Goal: Information Seeking & Learning: Learn about a topic

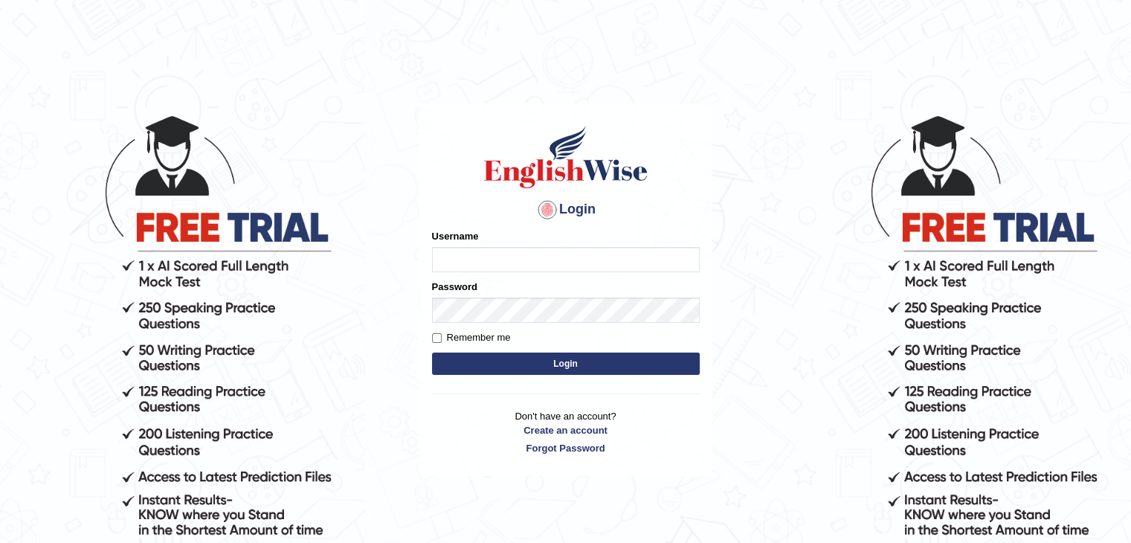
type input "sabitra"
click at [564, 363] on button "Login" at bounding box center [566, 364] width 268 height 22
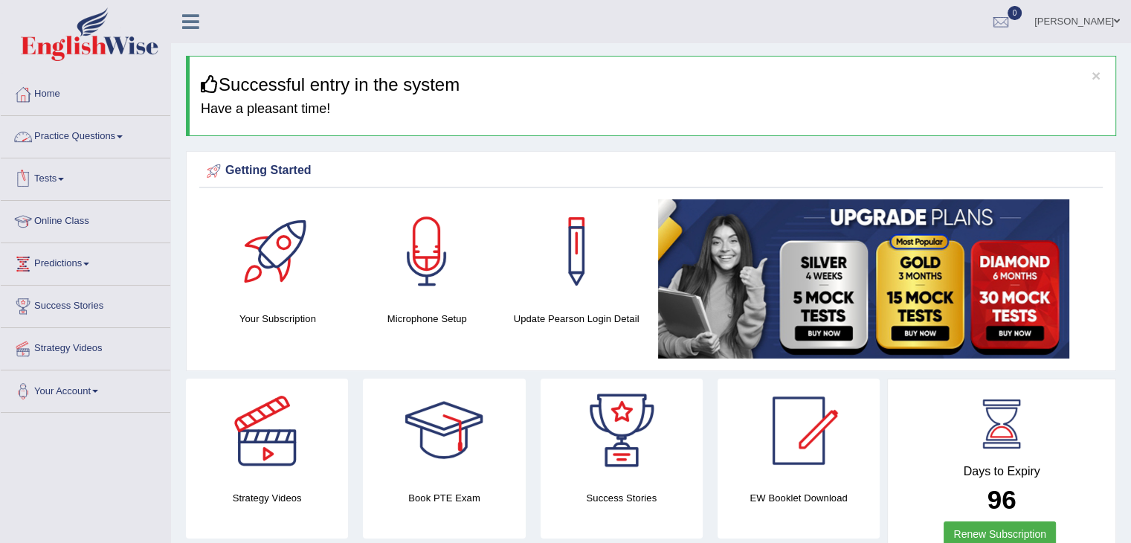
click at [126, 132] on link "Practice Questions" at bounding box center [86, 134] width 170 height 37
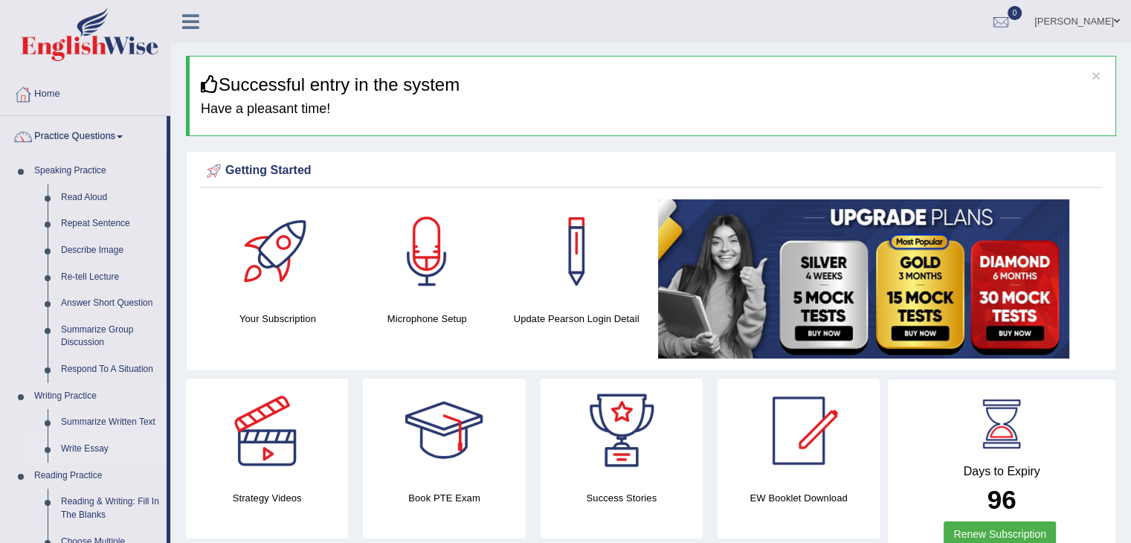
click at [108, 445] on link "Write Essay" at bounding box center [110, 449] width 112 height 27
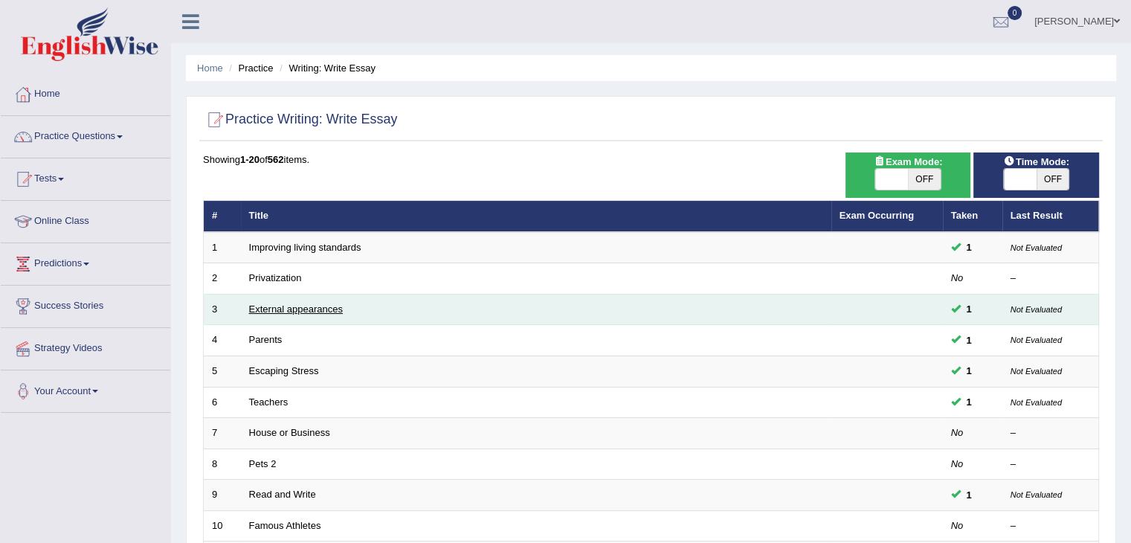
click at [291, 312] on link "External appearances" at bounding box center [296, 308] width 94 height 11
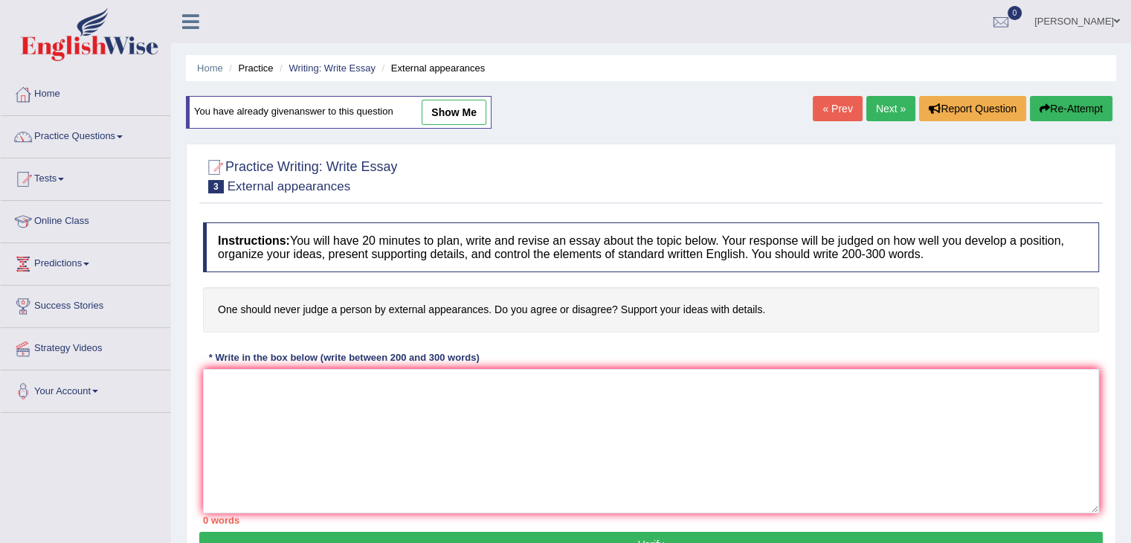
click at [469, 113] on link "show me" at bounding box center [454, 112] width 65 height 25
type textarea "The growing influence of external appearance in our lives has sparked various d…"
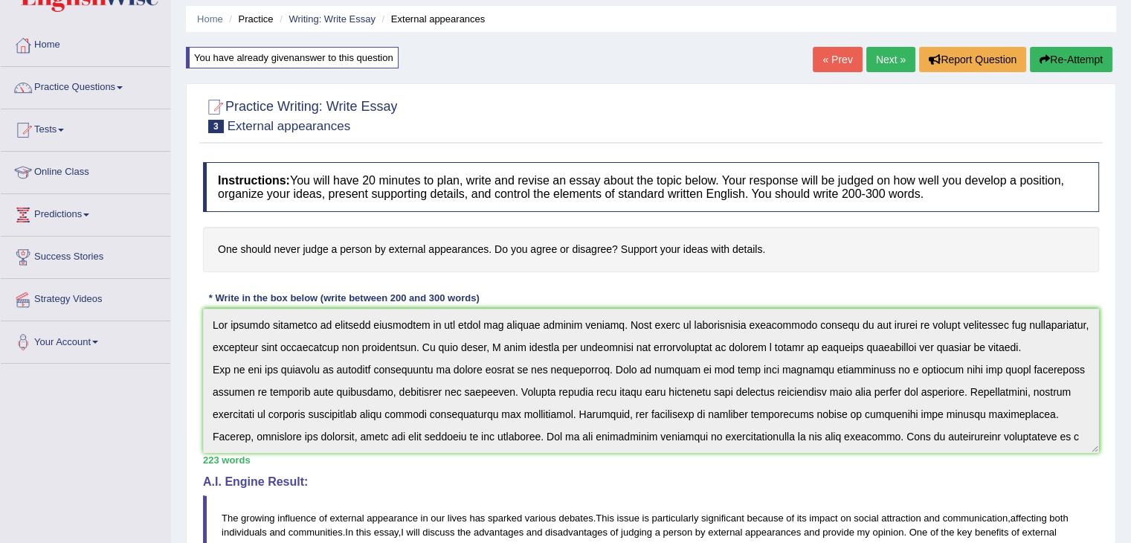
scroll to position [39, 0]
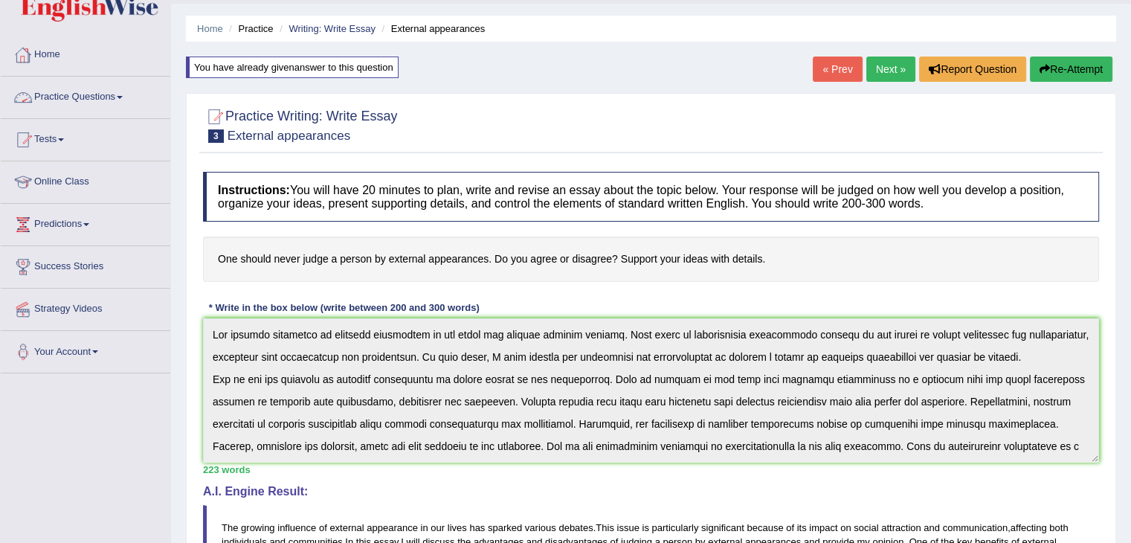
click at [126, 92] on link "Practice Questions" at bounding box center [86, 95] width 170 height 37
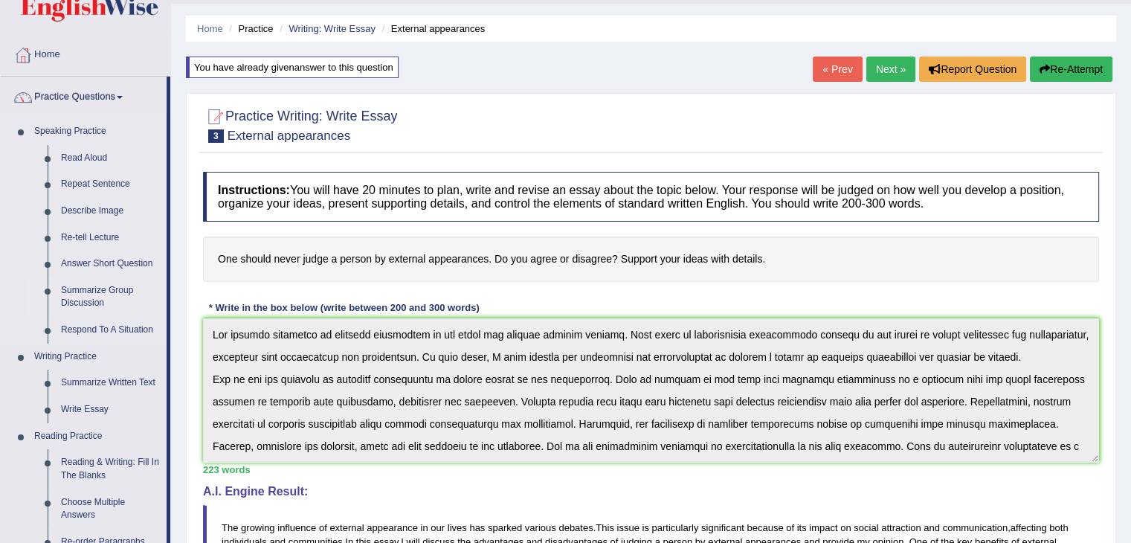
click at [116, 301] on link "Summarize Group Discussion" at bounding box center [110, 296] width 112 height 39
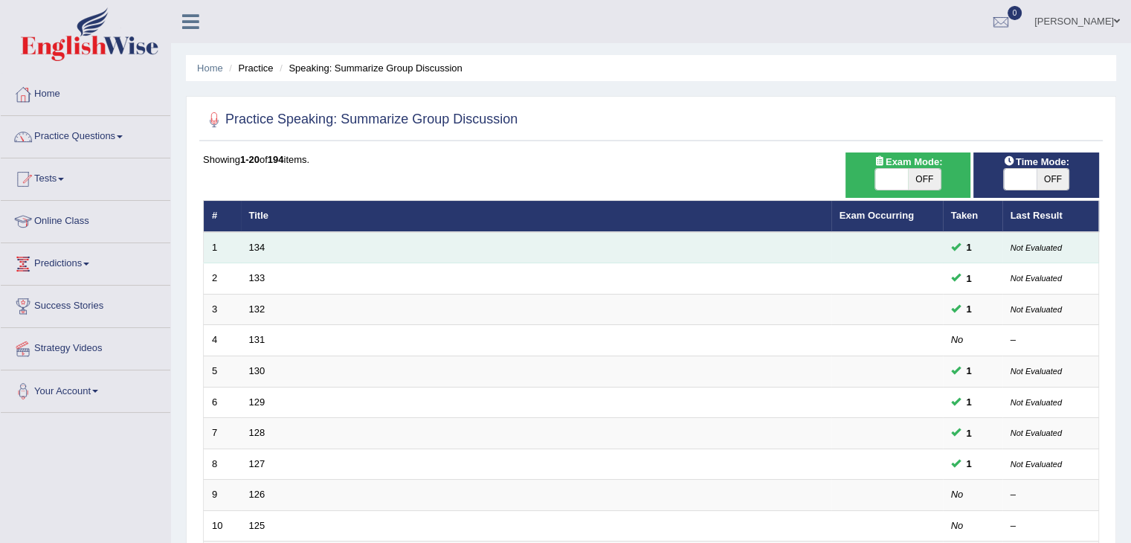
click at [251, 254] on td "134" at bounding box center [536, 247] width 591 height 31
click at [255, 251] on link "134" at bounding box center [257, 247] width 16 height 11
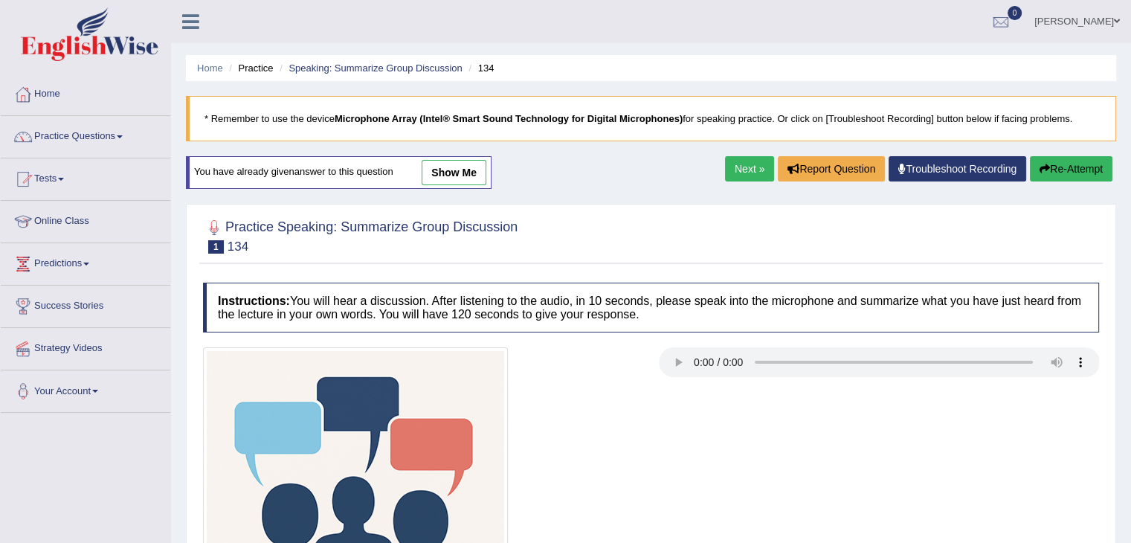
click at [466, 176] on link "show me" at bounding box center [454, 172] width 65 height 25
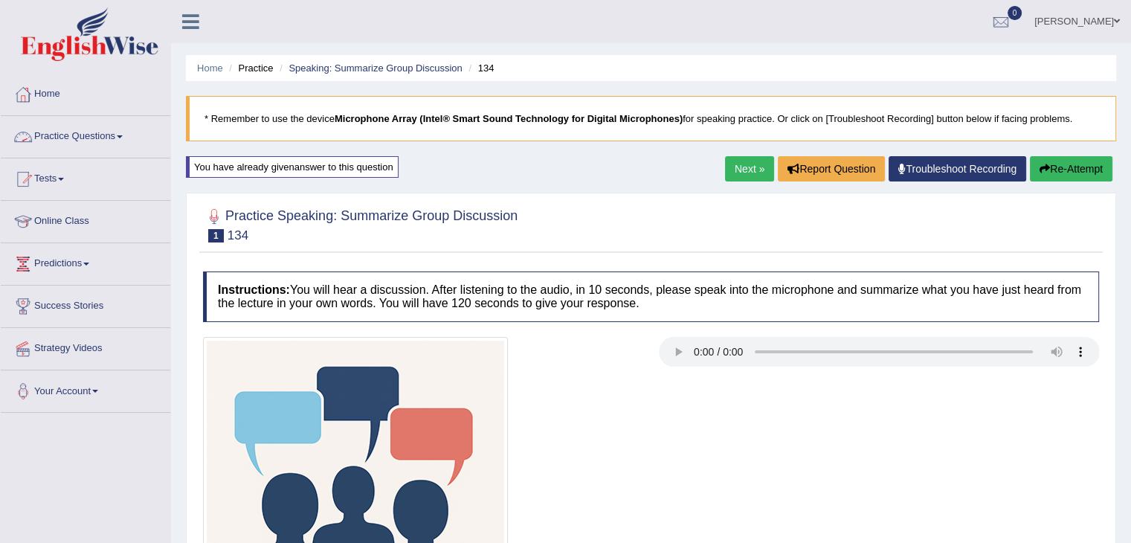
click at [121, 136] on link "Practice Questions" at bounding box center [86, 134] width 170 height 37
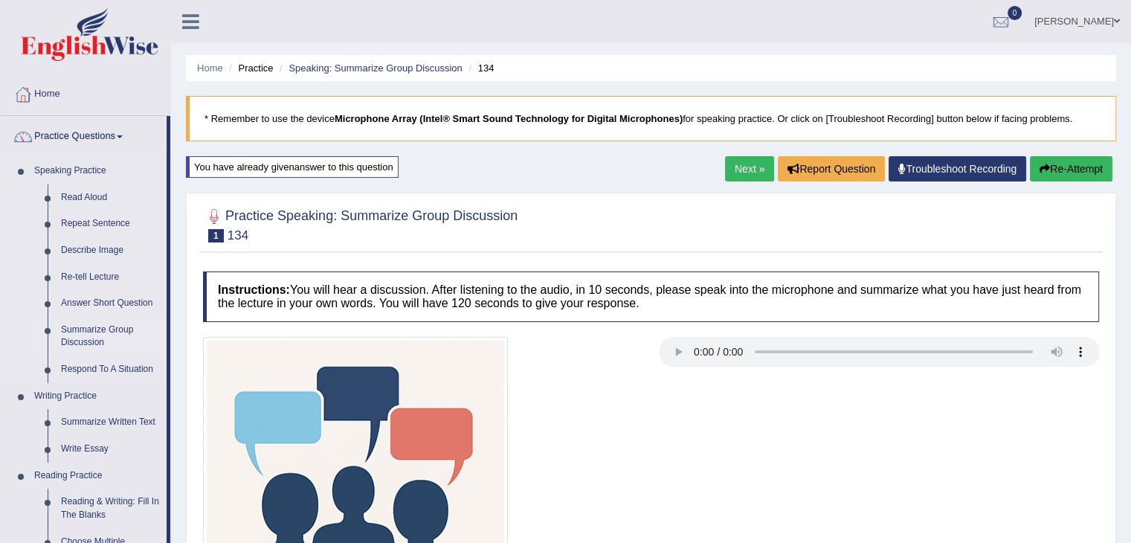
click at [97, 333] on link "Summarize Group Discussion" at bounding box center [110, 336] width 112 height 39
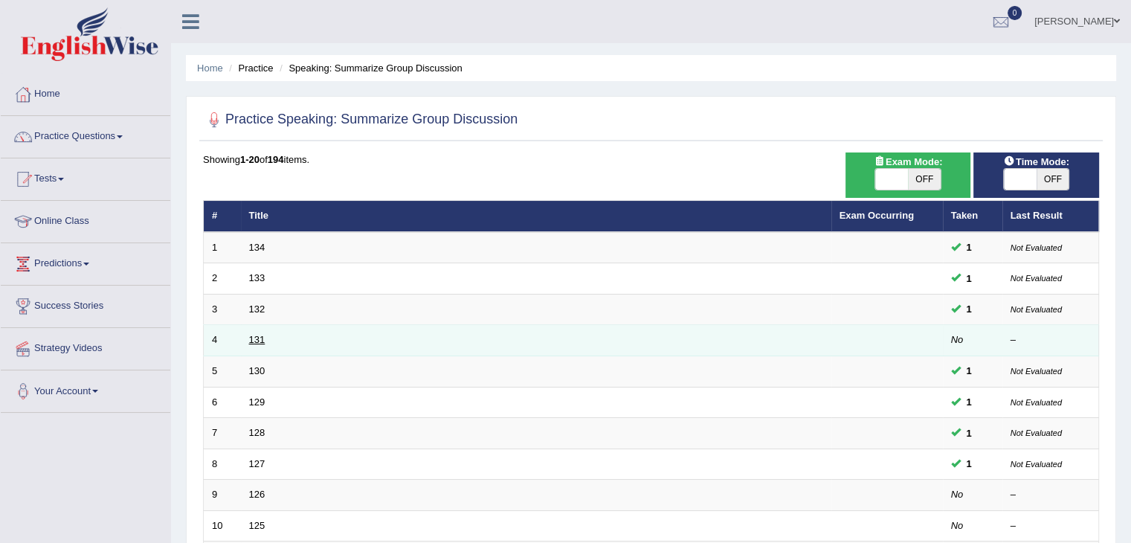
click at [257, 341] on link "131" at bounding box center [257, 339] width 16 height 11
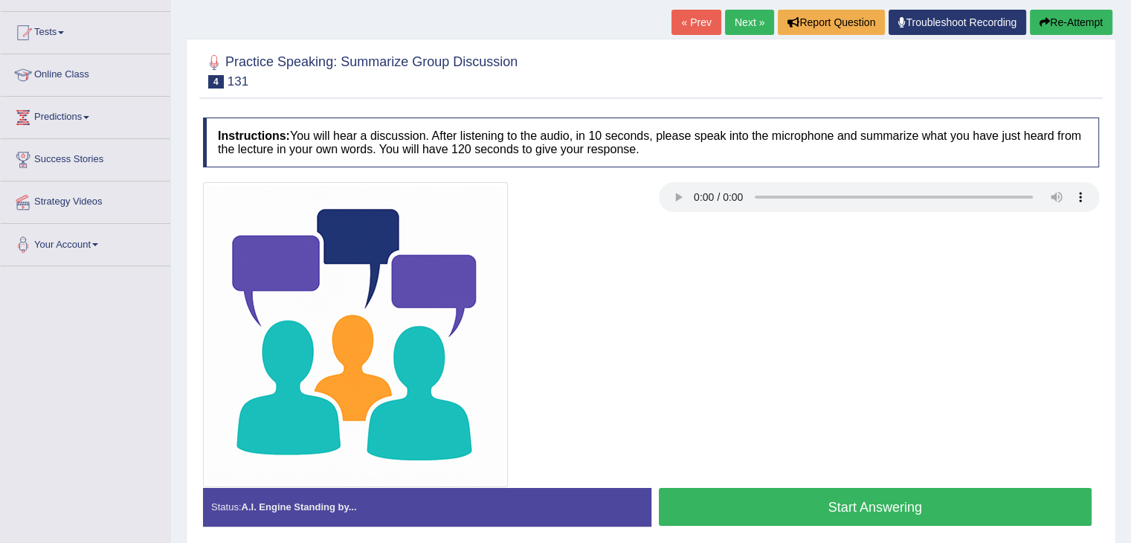
scroll to position [149, 0]
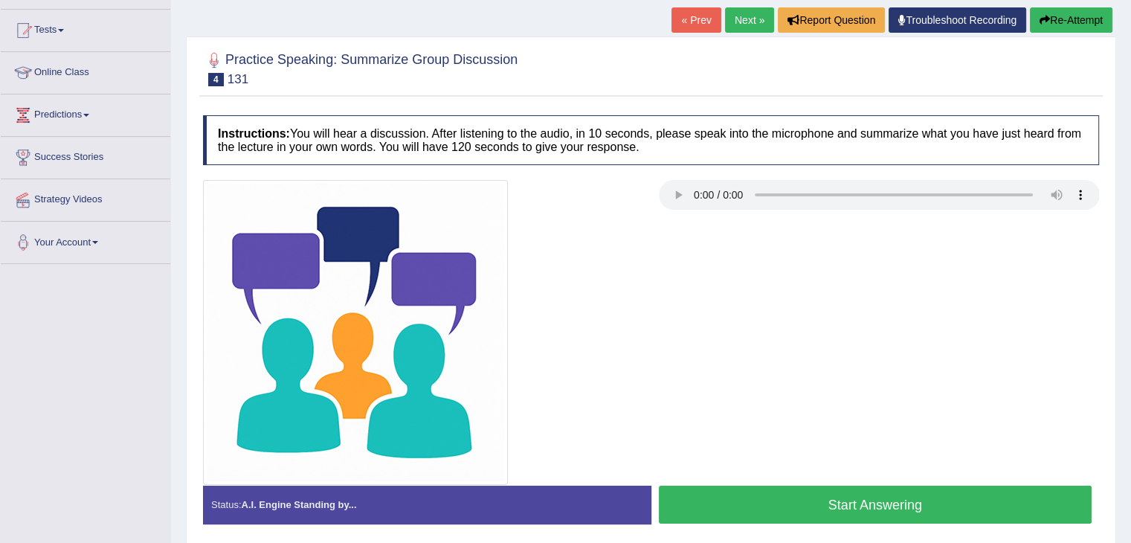
click at [751, 512] on button "Start Answering" at bounding box center [876, 505] width 434 height 38
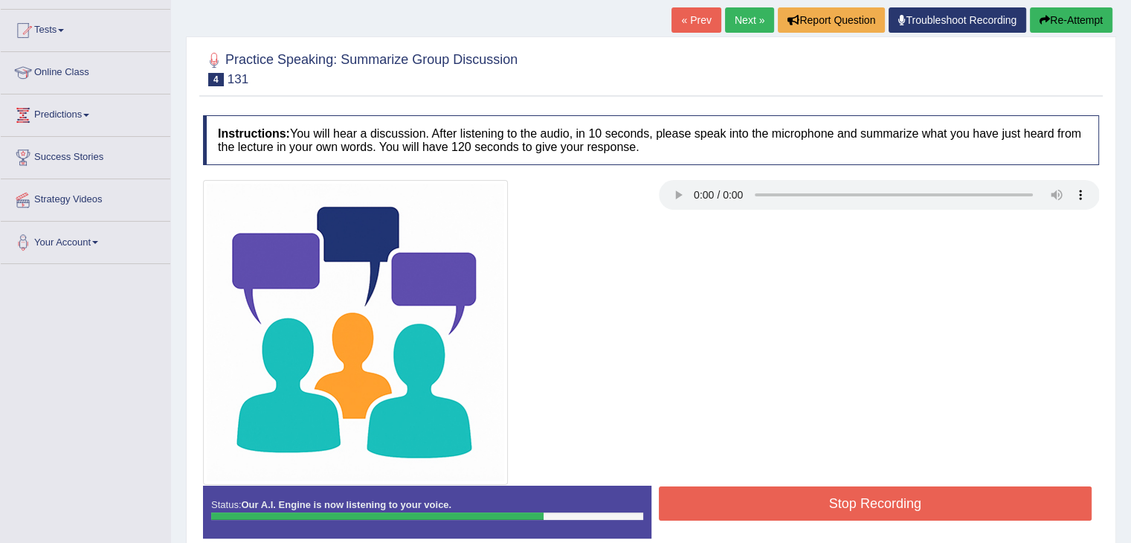
click at [751, 512] on button "Stop Recording" at bounding box center [876, 503] width 434 height 34
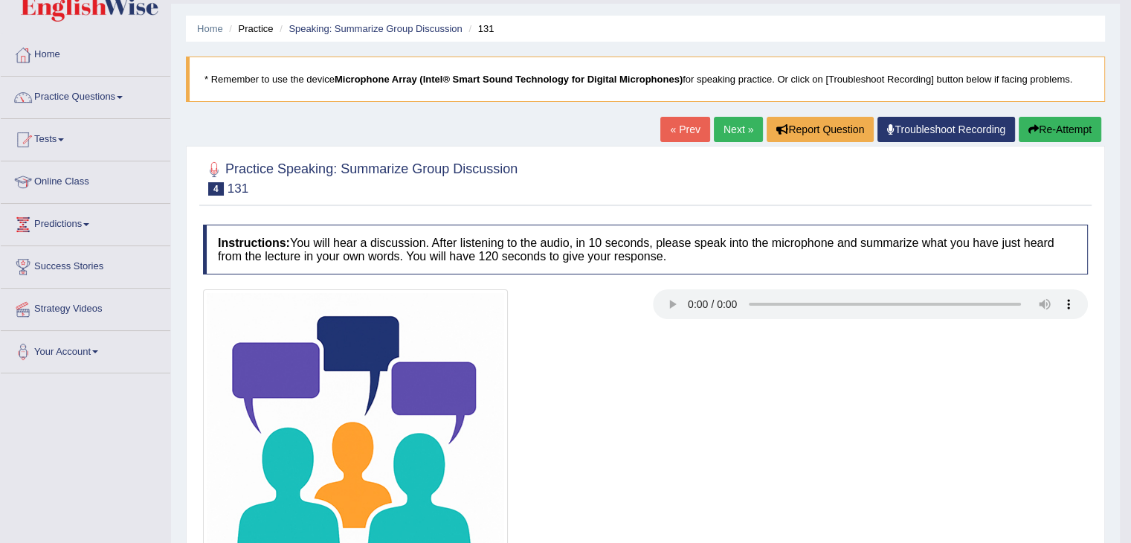
scroll to position [0, 0]
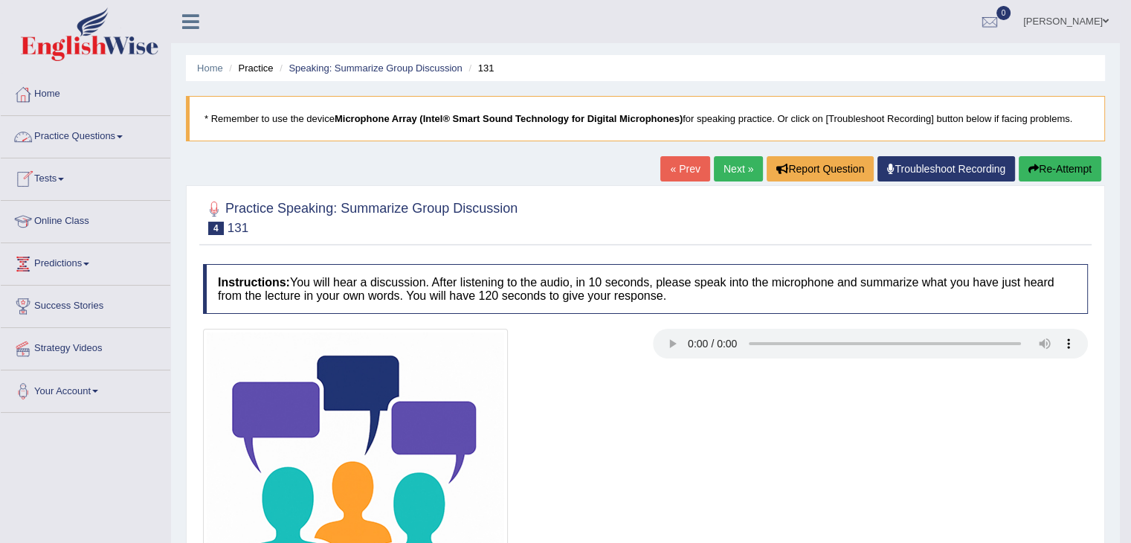
click at [123, 134] on link "Practice Questions" at bounding box center [86, 134] width 170 height 37
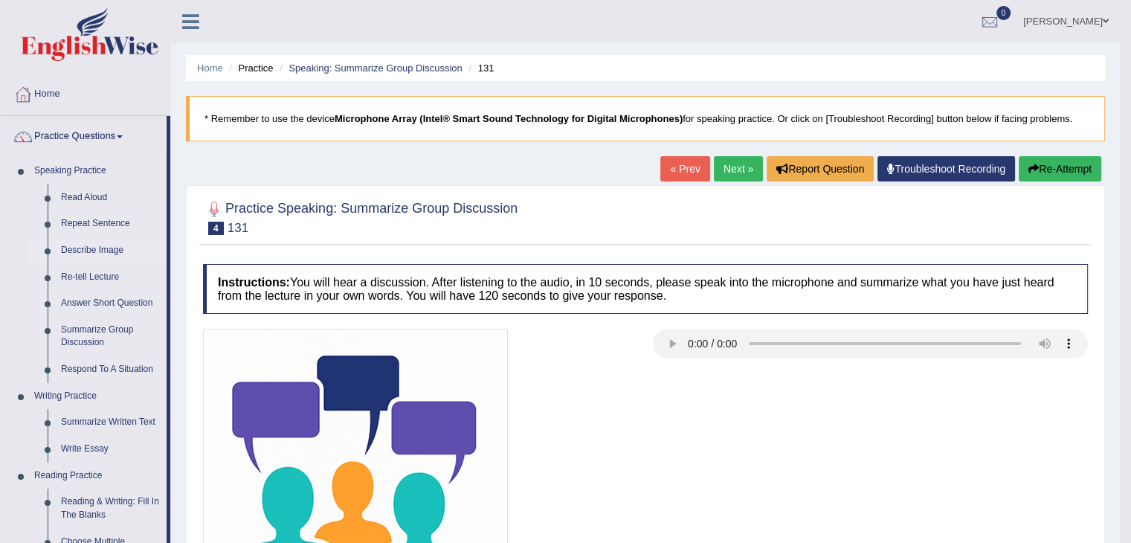
click at [100, 252] on link "Describe Image" at bounding box center [110, 250] width 112 height 27
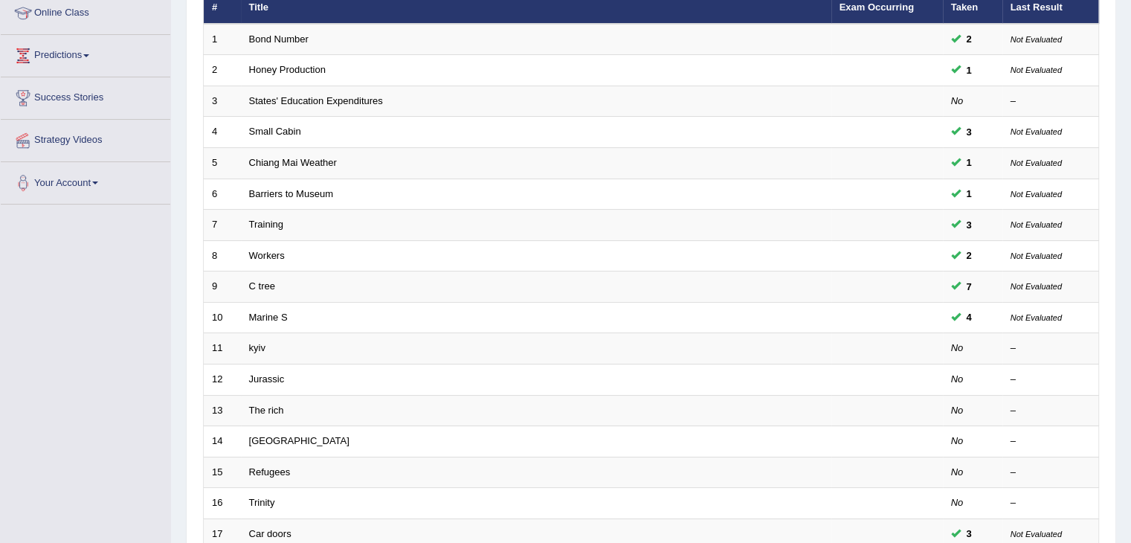
scroll to position [238, 0]
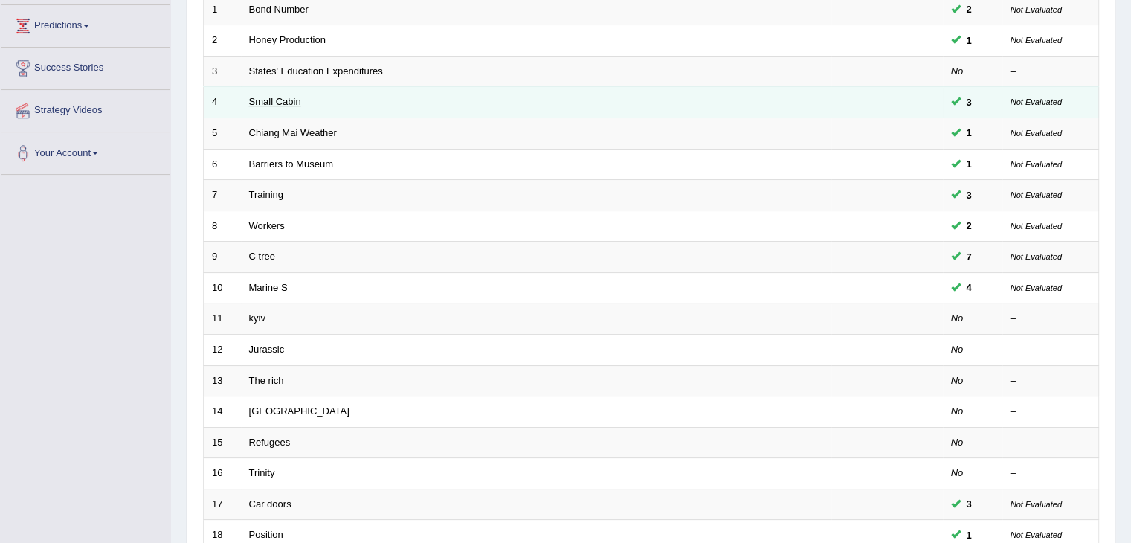
click at [277, 105] on link "Small Cabin" at bounding box center [275, 101] width 52 height 11
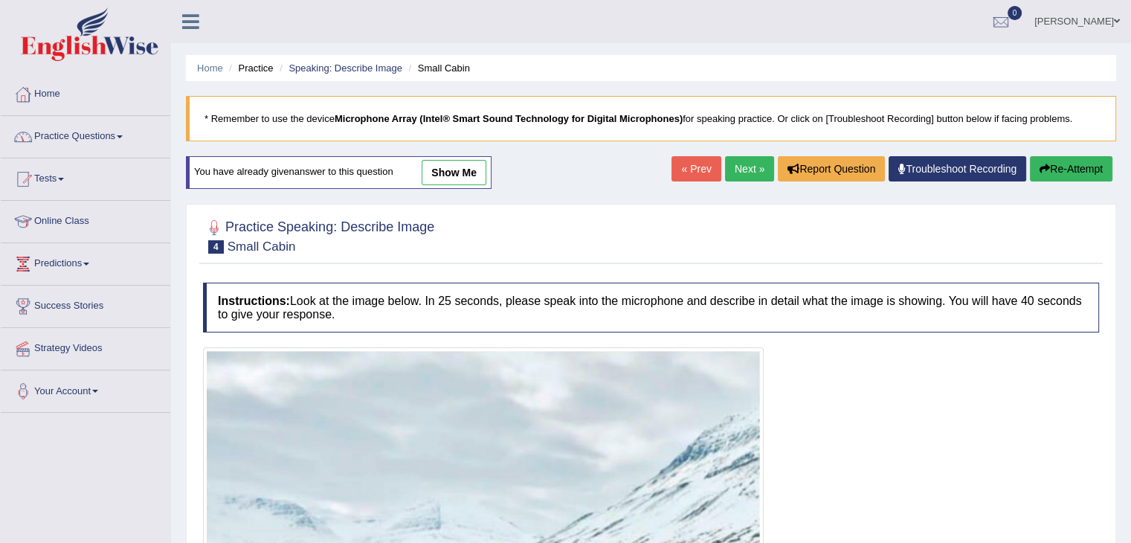
click at [744, 168] on link "Next »" at bounding box center [749, 168] width 49 height 25
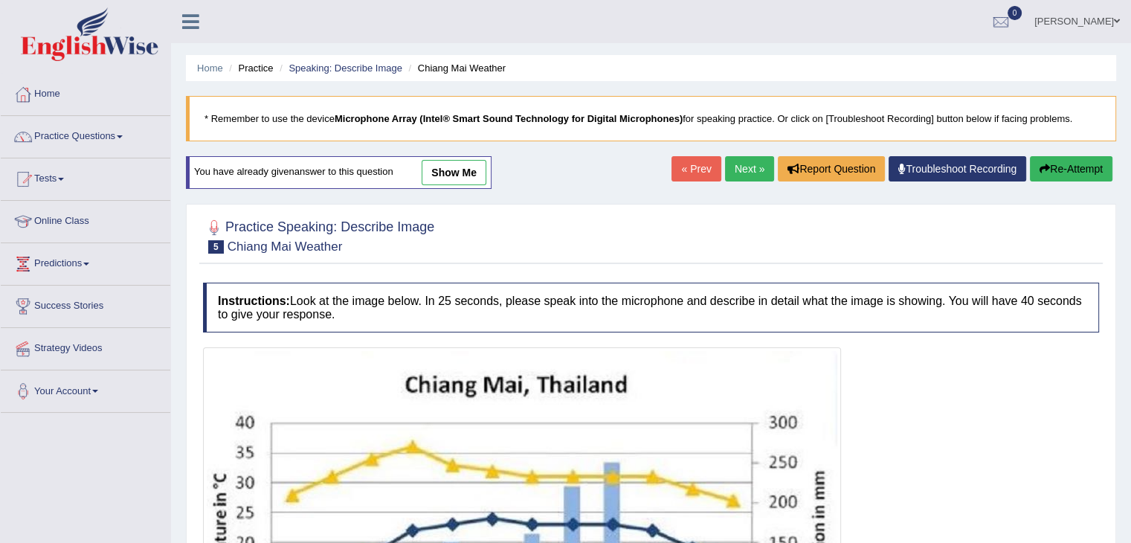
click at [744, 168] on link "Next »" at bounding box center [749, 168] width 49 height 25
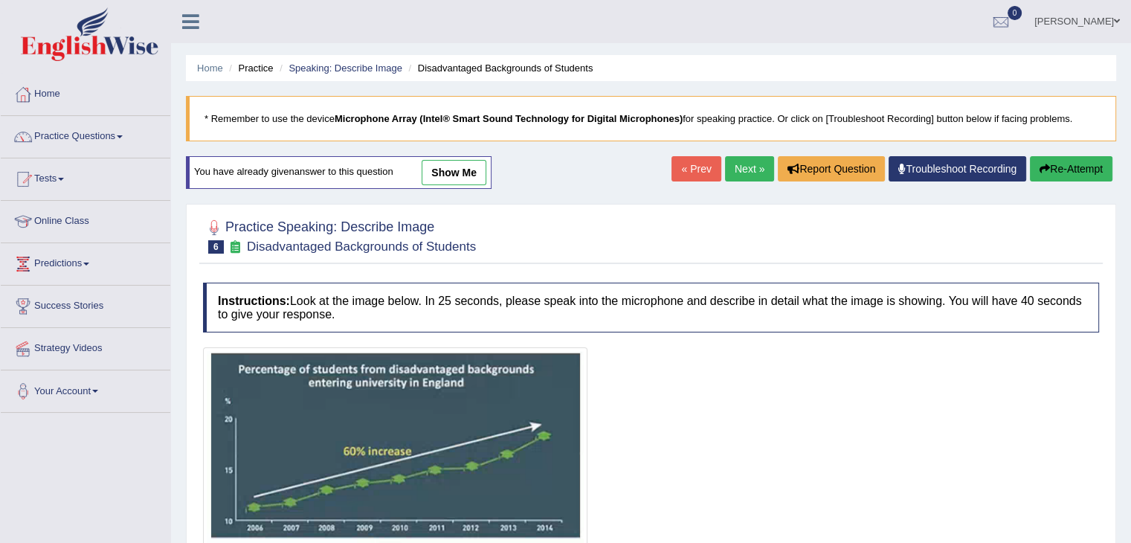
click at [744, 168] on link "Next »" at bounding box center [749, 168] width 49 height 25
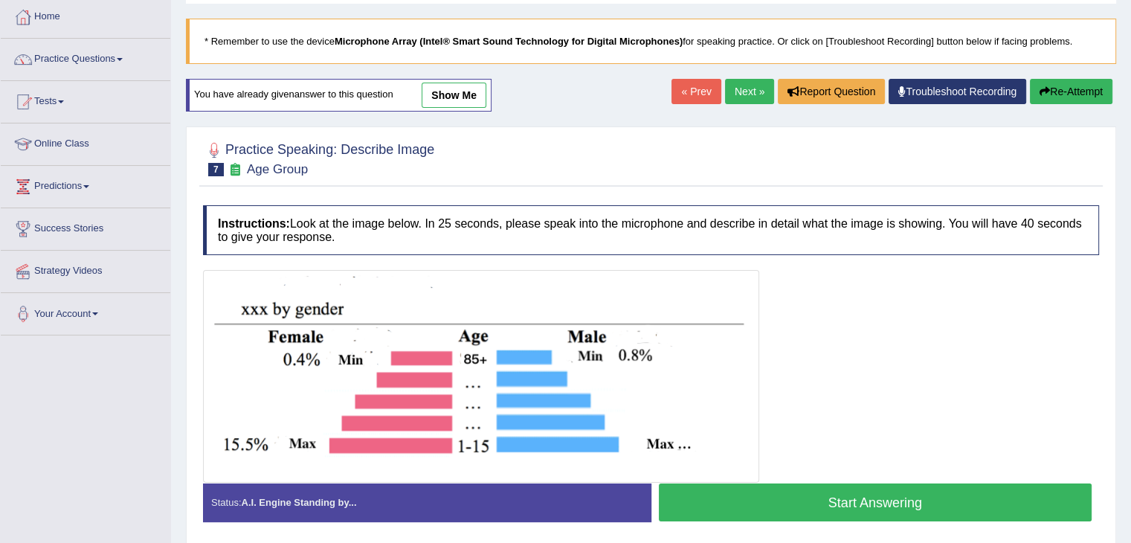
scroll to position [49, 0]
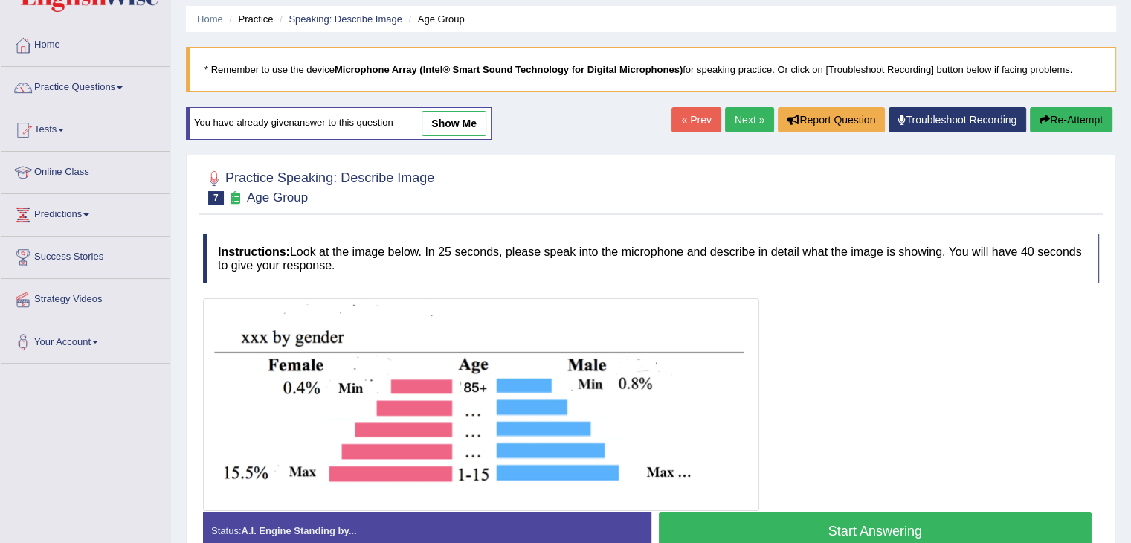
click at [454, 121] on link "show me" at bounding box center [454, 123] width 65 height 25
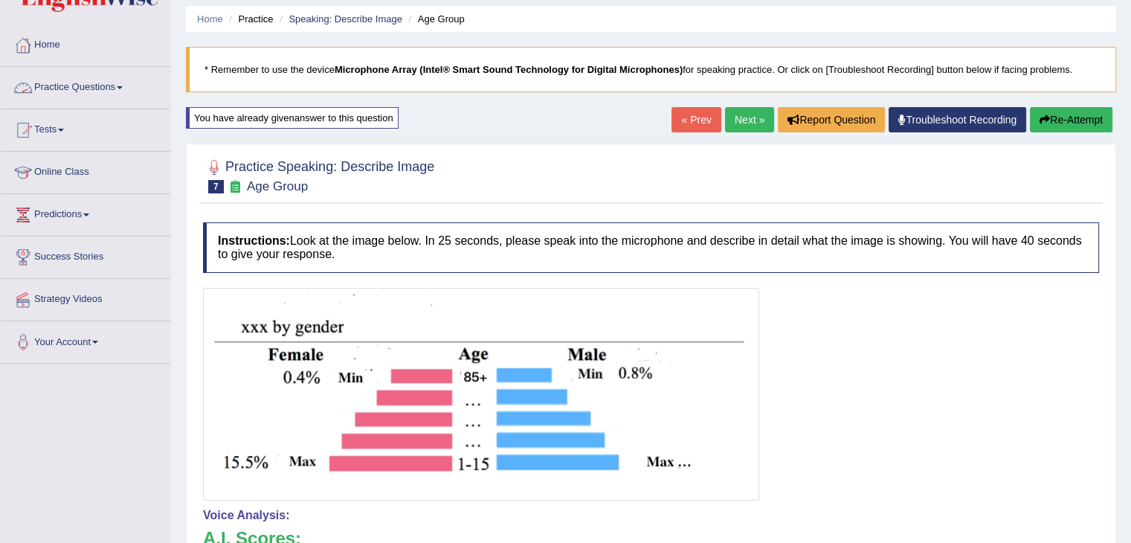
click at [120, 87] on link "Practice Questions" at bounding box center [86, 85] width 170 height 37
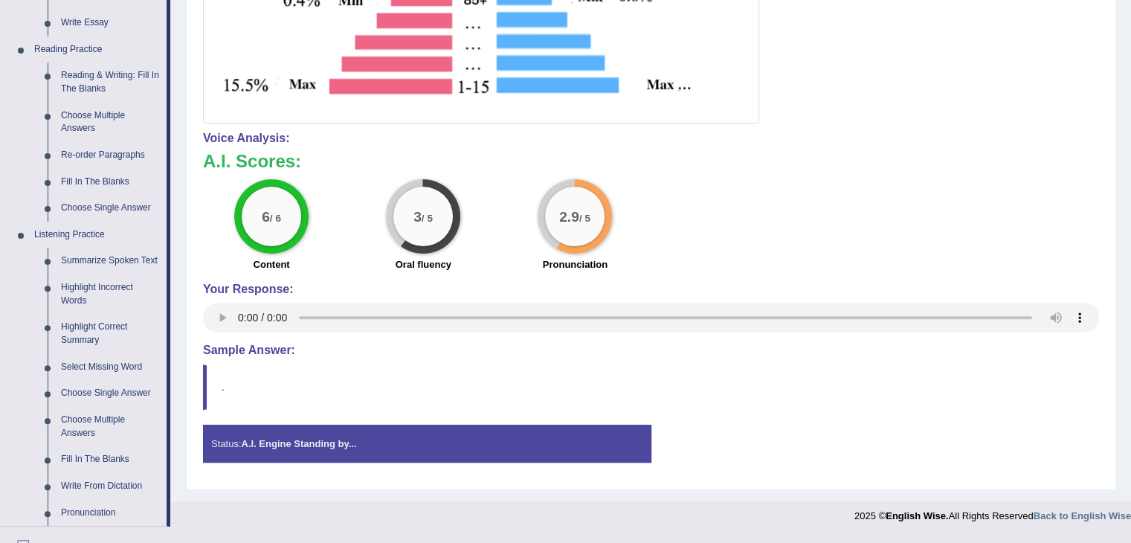
scroll to position [456, 0]
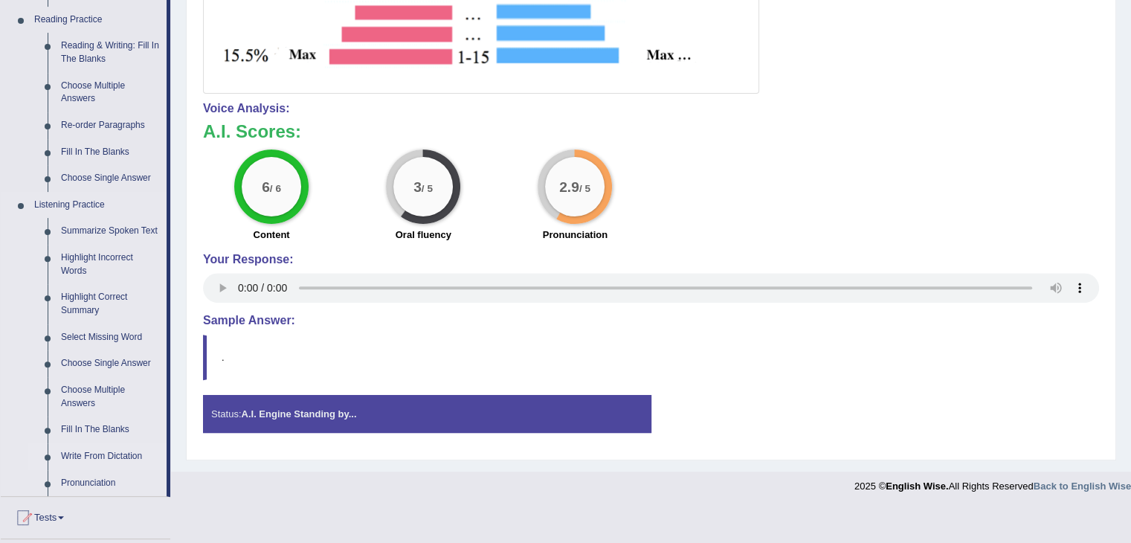
click at [80, 453] on link "Write From Dictation" at bounding box center [110, 456] width 112 height 27
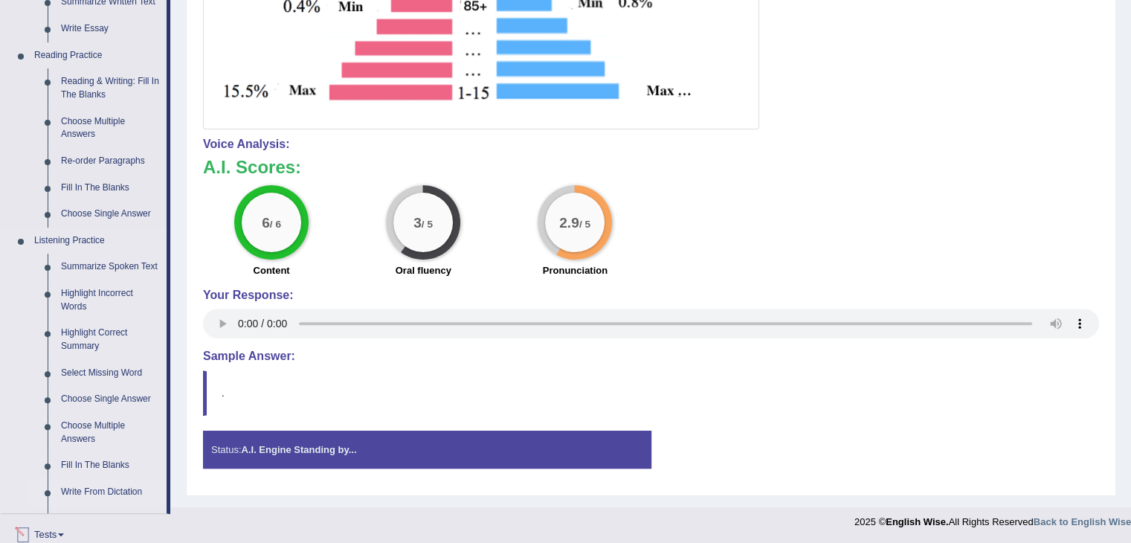
scroll to position [605, 0]
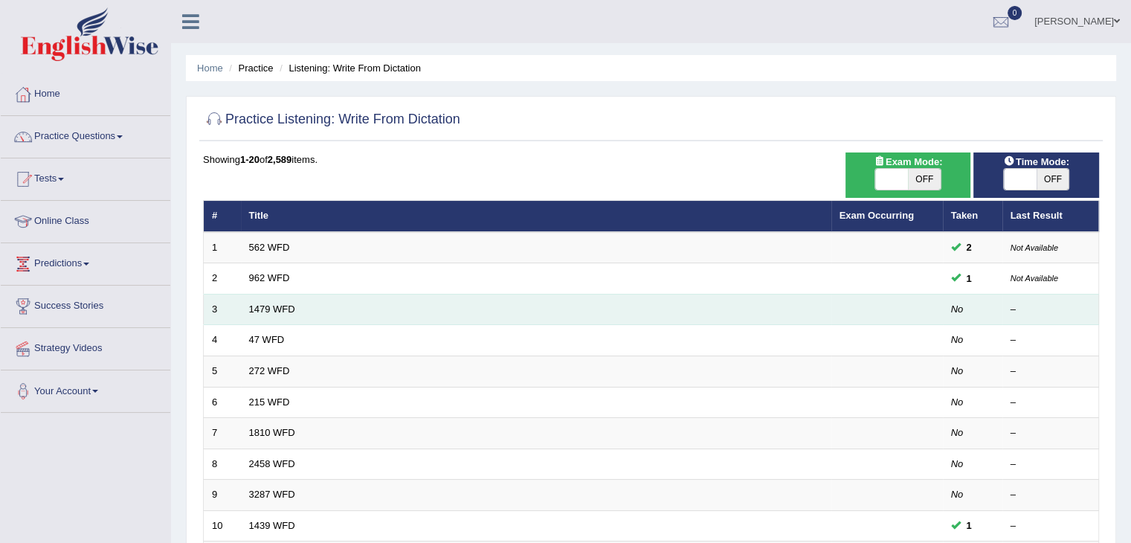
click at [255, 313] on td "1479 WFD" at bounding box center [536, 309] width 591 height 31
click at [265, 310] on link "1479 WFD" at bounding box center [272, 308] width 46 height 11
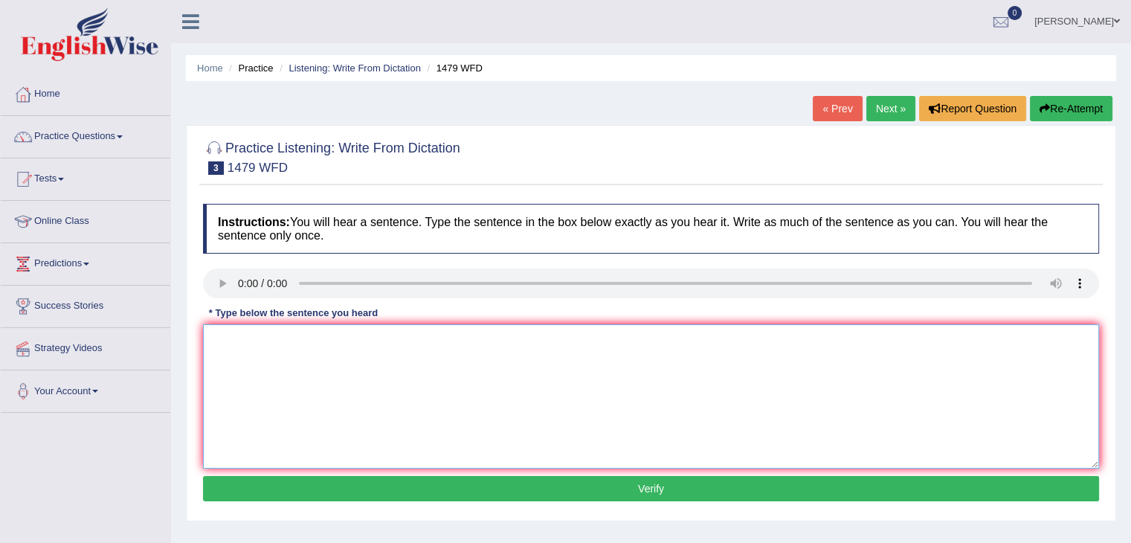
click at [233, 328] on textarea at bounding box center [651, 396] width 896 height 144
type textarea "the teacher requires a seminar for attending a leacture"
click at [509, 491] on button "Verify" at bounding box center [651, 488] width 896 height 25
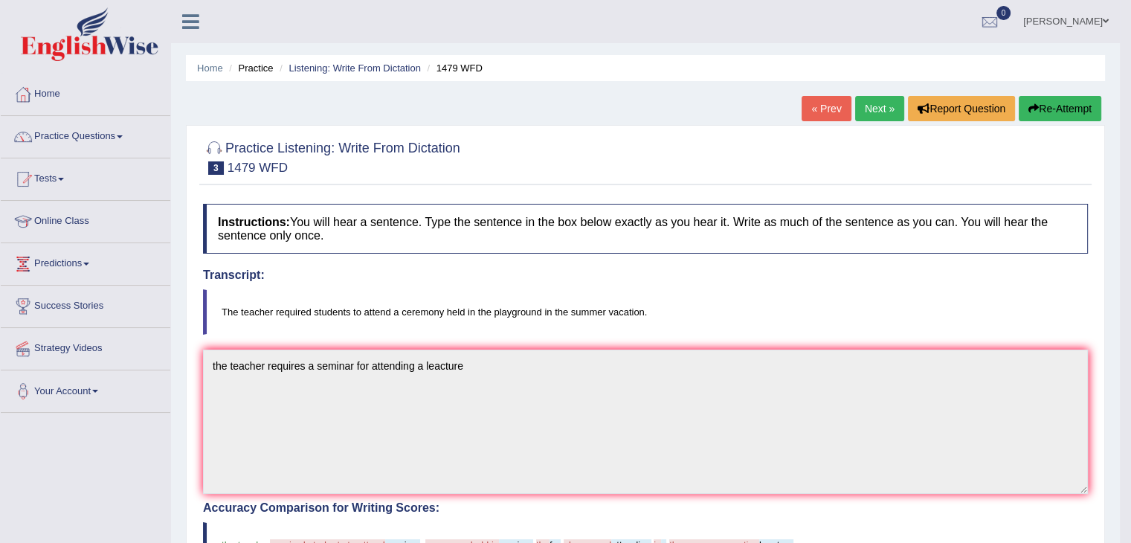
click at [882, 115] on link "Next »" at bounding box center [879, 108] width 49 height 25
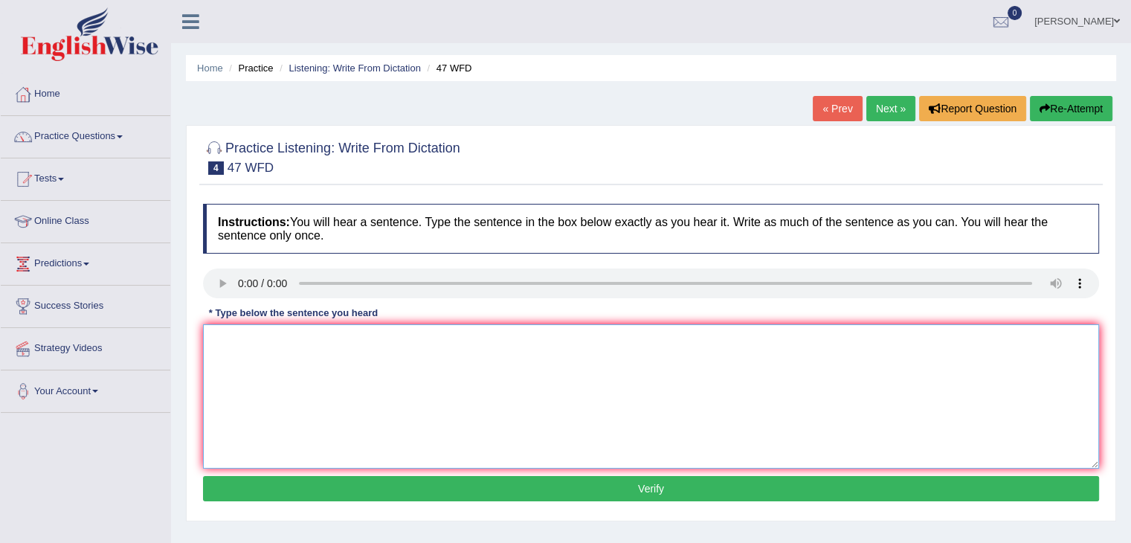
click at [245, 334] on textarea at bounding box center [651, 396] width 896 height 144
type textarea "Two drops are used for test in the test tube."
click at [571, 494] on button "Verify" at bounding box center [651, 488] width 896 height 25
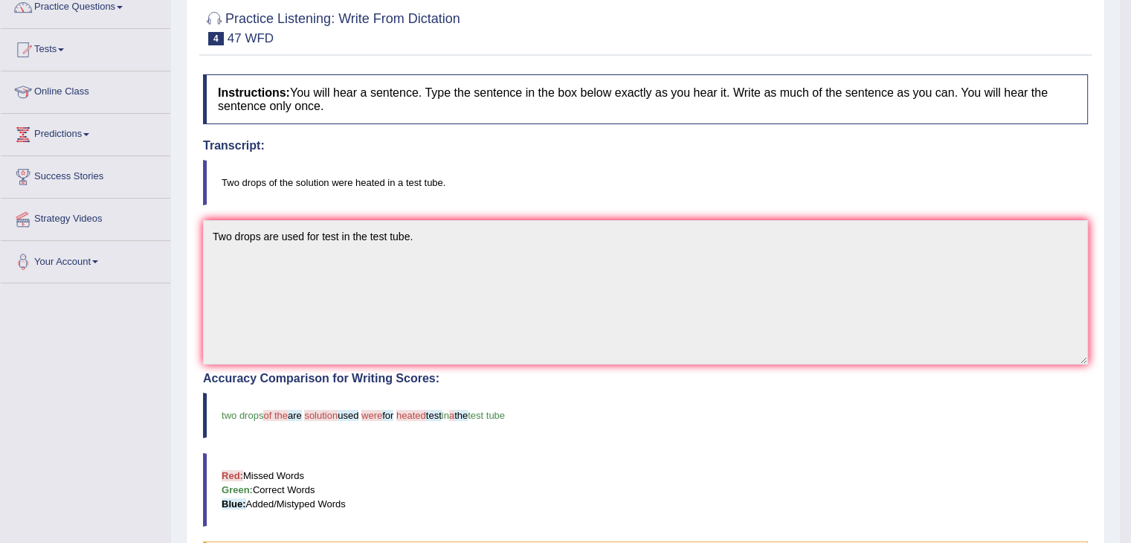
scroll to position [30, 0]
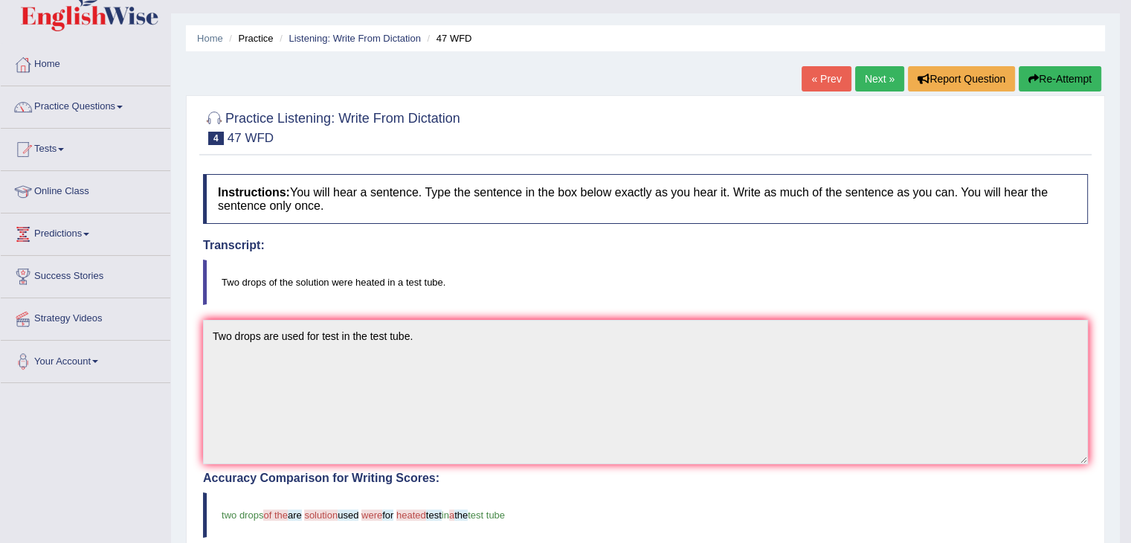
click at [559, 13] on div "Home Practice Listening: Write From Dictation 47 WFD « Prev Next » Report Quest…" at bounding box center [645, 433] width 949 height 926
click at [873, 73] on link "Next »" at bounding box center [879, 78] width 49 height 25
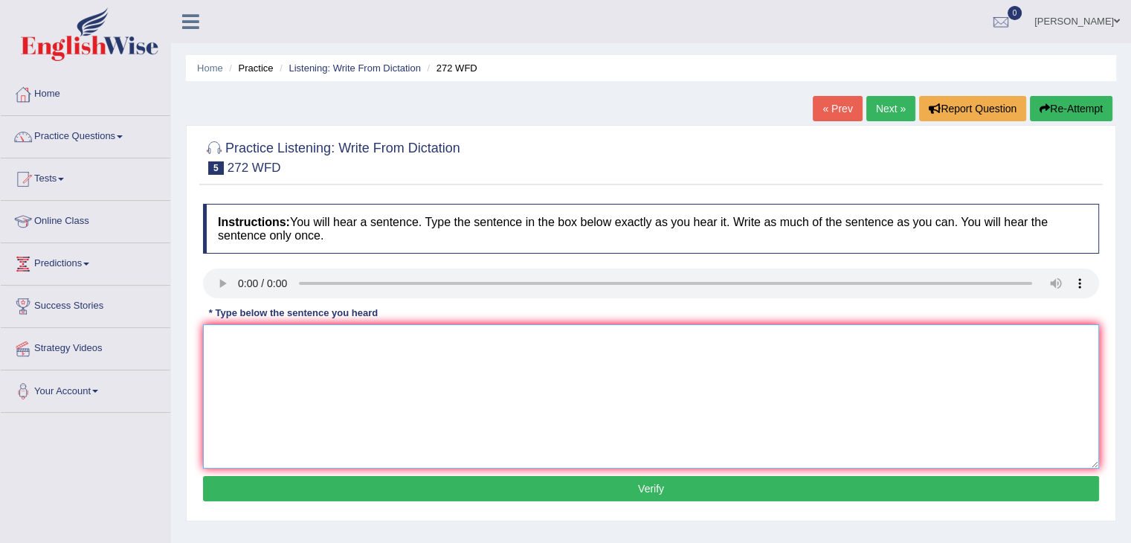
click at [223, 336] on textarea at bounding box center [651, 396] width 896 height 144
type textarea "The development had a greate degree impact on the environment"
click at [534, 489] on button "Verify" at bounding box center [651, 488] width 896 height 25
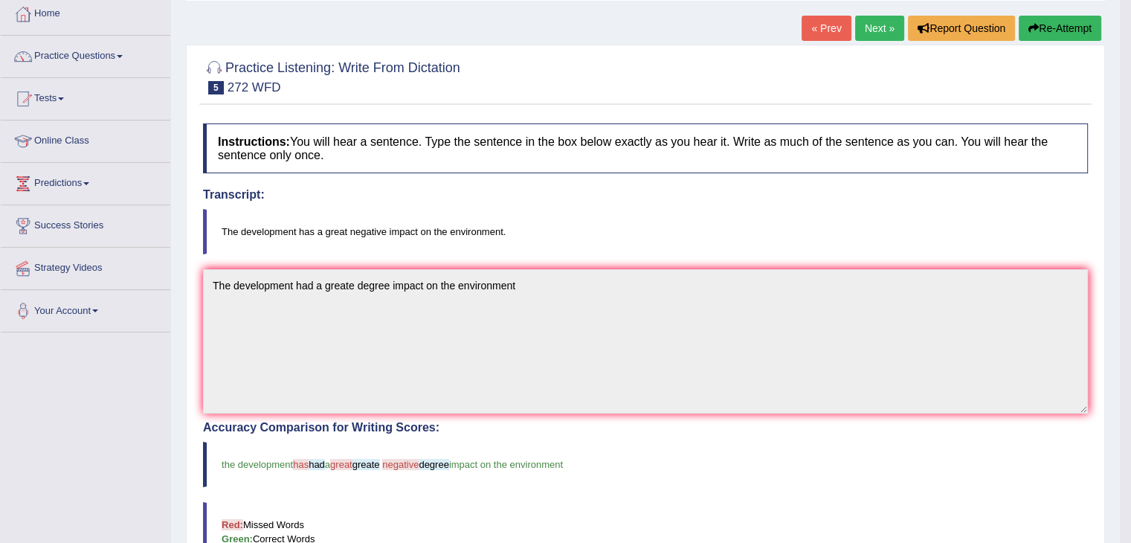
scroll to position [89, 0]
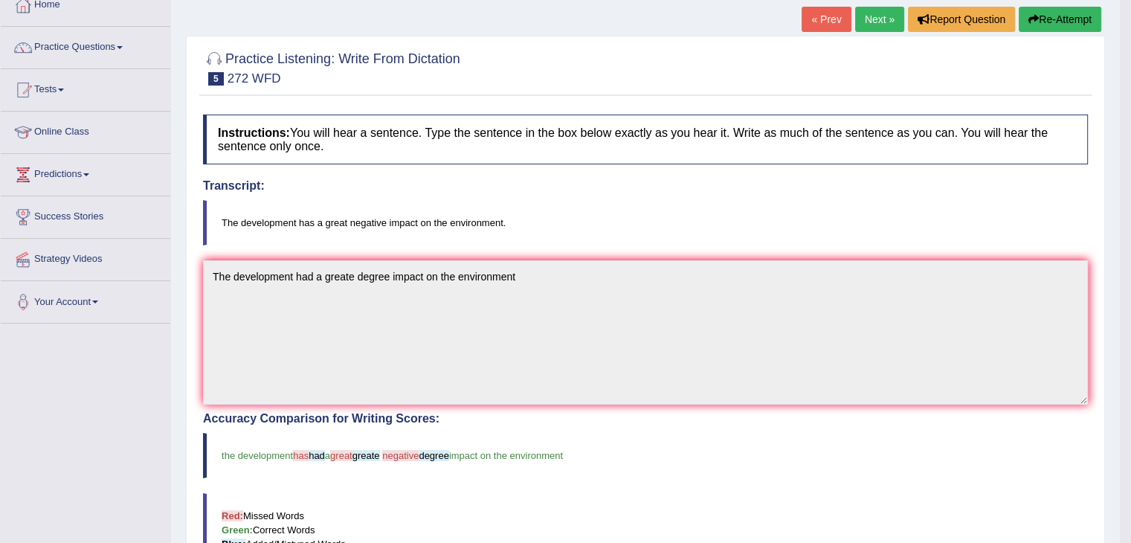
click at [866, 15] on link "Next »" at bounding box center [879, 19] width 49 height 25
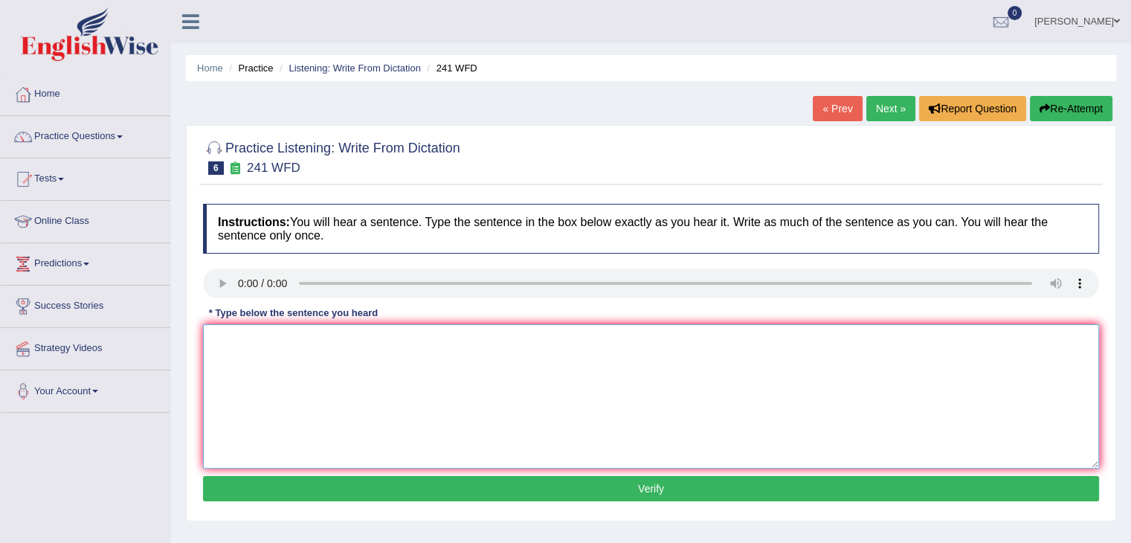
click at [217, 340] on textarea at bounding box center [651, 396] width 896 height 144
type textarea "p"
type textarea "Please check the information on the webside before the opening time"
click at [541, 489] on button "Verify" at bounding box center [651, 488] width 896 height 25
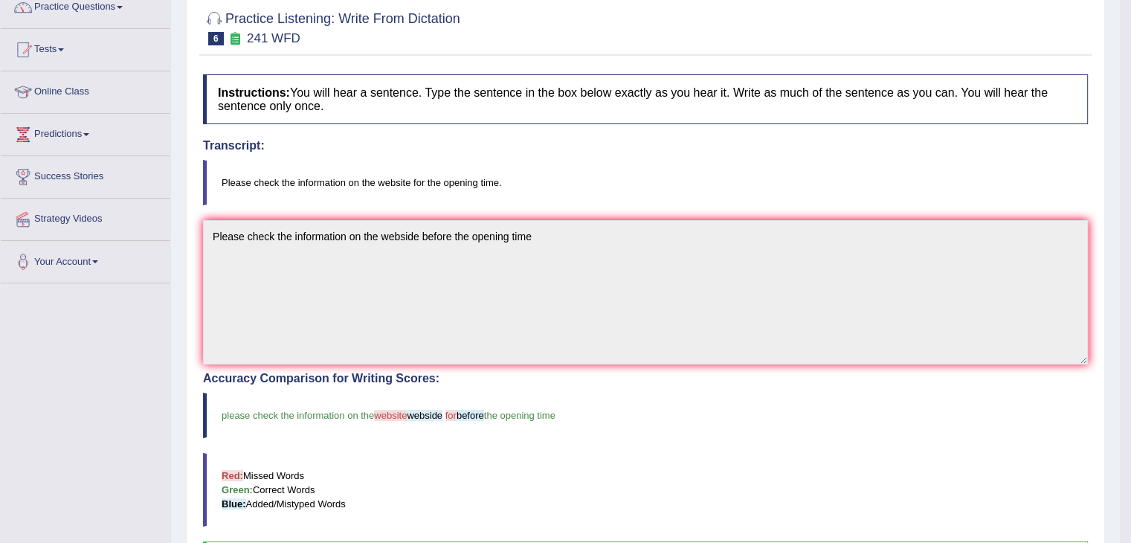
scroll to position [89, 0]
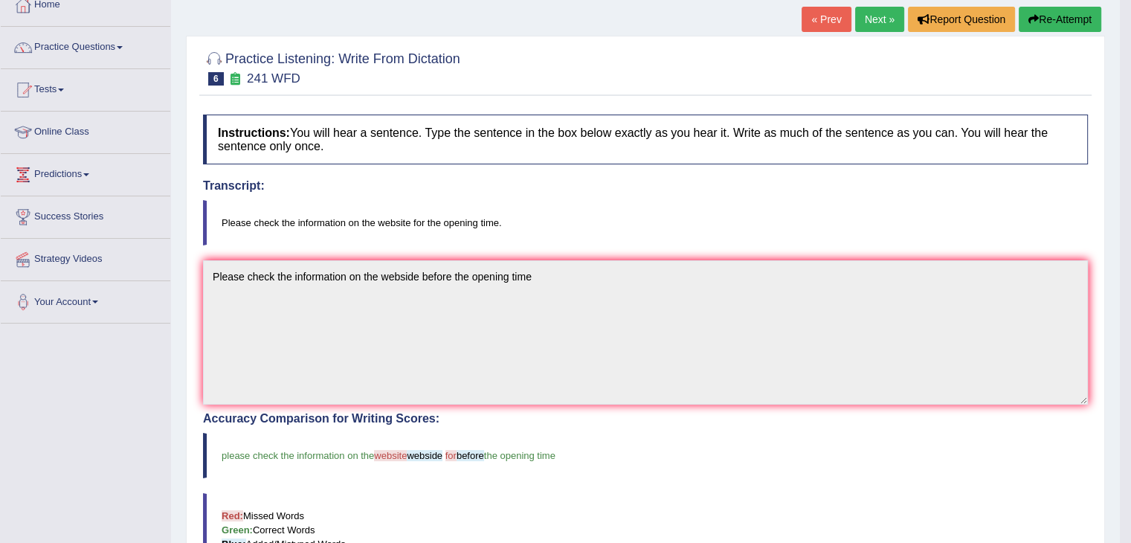
click at [872, 13] on link "Next »" at bounding box center [879, 19] width 49 height 25
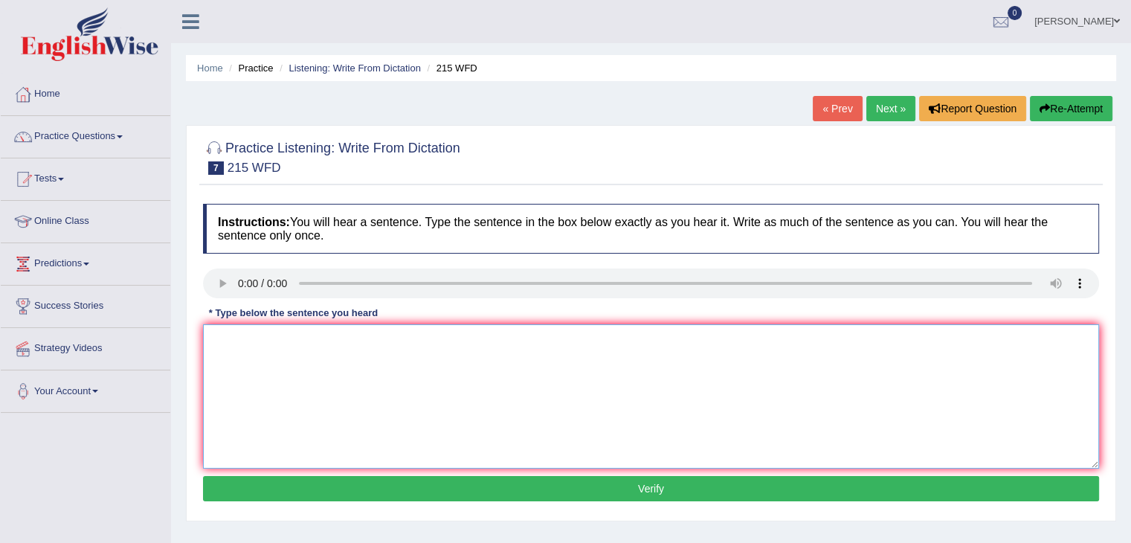
click at [222, 336] on textarea at bounding box center [651, 396] width 896 height 144
type textarea "science is found everywhere sign [DATE]."
click at [544, 491] on button "Verify" at bounding box center [651, 488] width 896 height 25
